Goal: Information Seeking & Learning: Learn about a topic

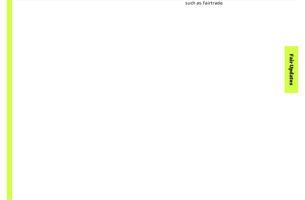
scroll to position [382, 0]
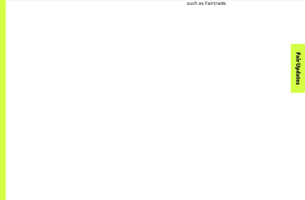
click at [203, 53] on div at bounding box center [156, 154] width 300 height 213
click at [66, 121] on div at bounding box center [155, 154] width 181 height 177
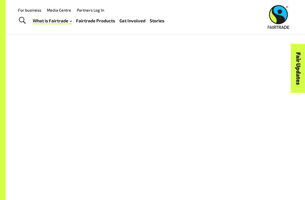
scroll to position [381, 0]
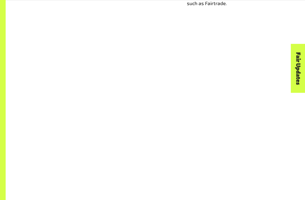
click at [46, 92] on div at bounding box center [155, 154] width 271 height 177
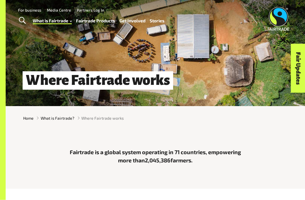
scroll to position [0, 0]
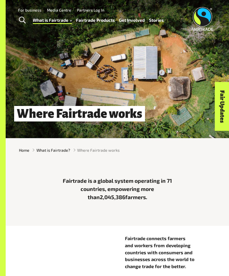
click at [196, 209] on p "Fairtrade connects farmers and workers from developing countries with consumers…" at bounding box center [164, 252] width 78 height 35
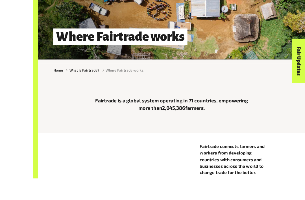
scroll to position [137, 0]
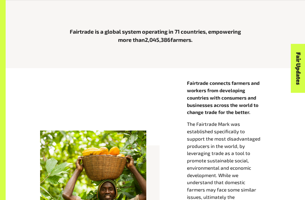
click at [44, 81] on div "Fairtrade connects farmers and workers from developing countries with consumers…" at bounding box center [155, 176] width 271 height 195
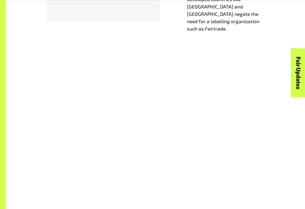
scroll to position [355, 0]
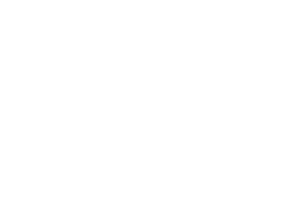
click at [20, 92] on div at bounding box center [155, 180] width 271 height 177
